Goal: Find specific page/section: Find specific page/section

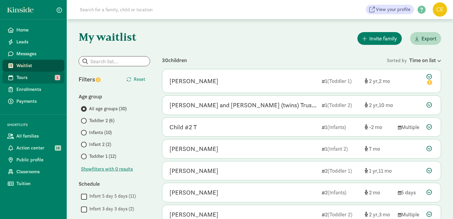
click at [21, 80] on span "Tours" at bounding box center [37, 77] width 43 height 7
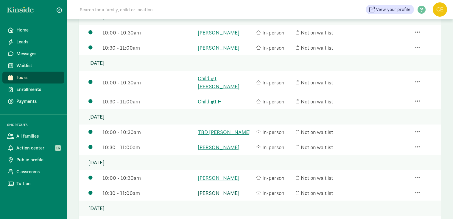
scroll to position [60, 0]
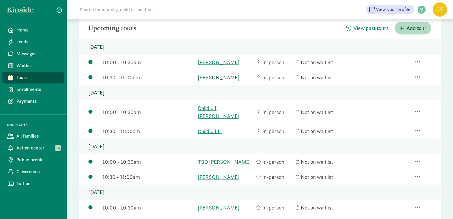
click at [227, 78] on link "Arya Relan-Maheshwari" at bounding box center [225, 78] width 55 height 8
click at [208, 61] on link "[PERSON_NAME]" at bounding box center [225, 62] width 55 height 8
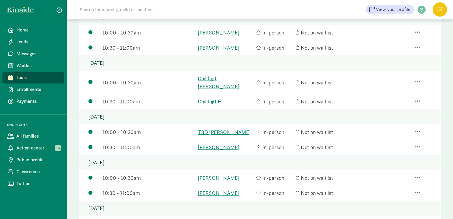
scroll to position [0, 0]
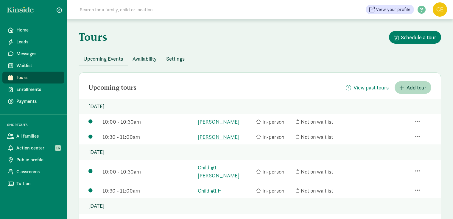
click at [110, 12] on input at bounding box center [159, 10] width 167 height 12
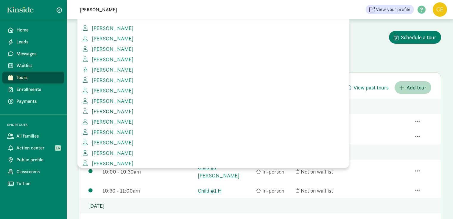
type input "sara"
click at [104, 112] on span "Sarah Bennett" at bounding box center [111, 111] width 44 height 7
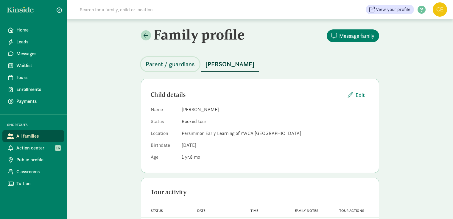
click at [160, 66] on span "Parent / guardians" at bounding box center [170, 65] width 49 height 10
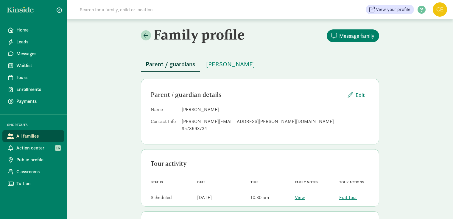
scroll to position [30, 0]
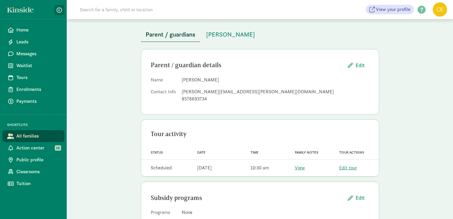
click at [60, 10] on span "button" at bounding box center [59, 9] width 5 height 5
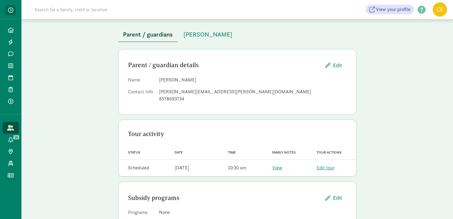
click at [13, 11] on span "button" at bounding box center [10, 9] width 5 height 5
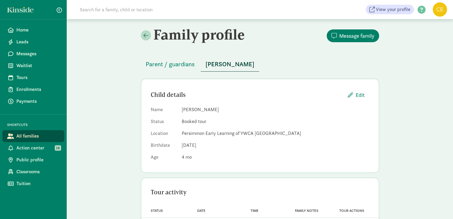
scroll to position [28, 0]
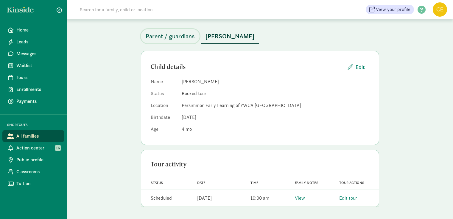
click at [176, 39] on span "Parent / guardians" at bounding box center [170, 37] width 49 height 10
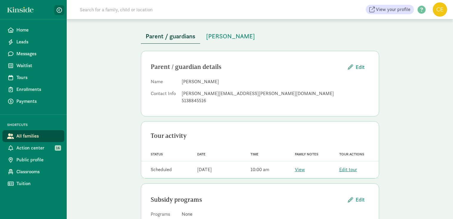
click at [58, 6] on button "button" at bounding box center [59, 10] width 10 height 10
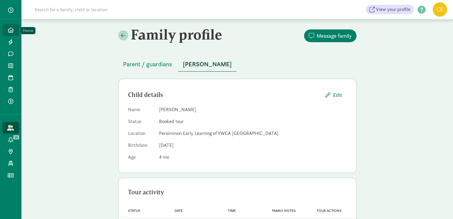
click at [13, 29] on icon at bounding box center [11, 29] width 6 height 5
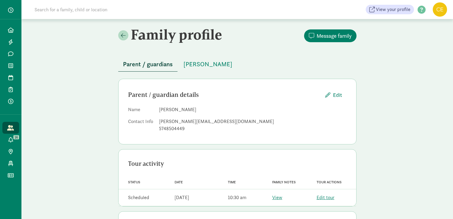
scroll to position [30, 0]
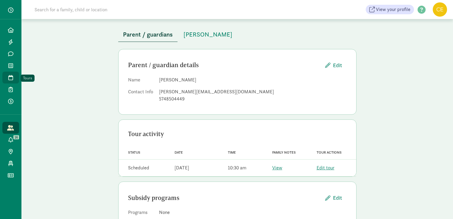
click at [11, 76] on icon at bounding box center [10, 77] width 5 height 5
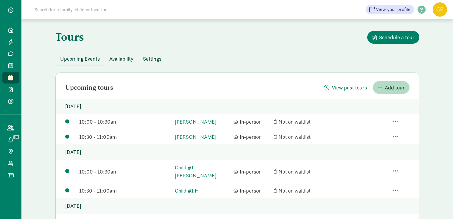
scroll to position [30, 0]
